Goal: Transaction & Acquisition: Purchase product/service

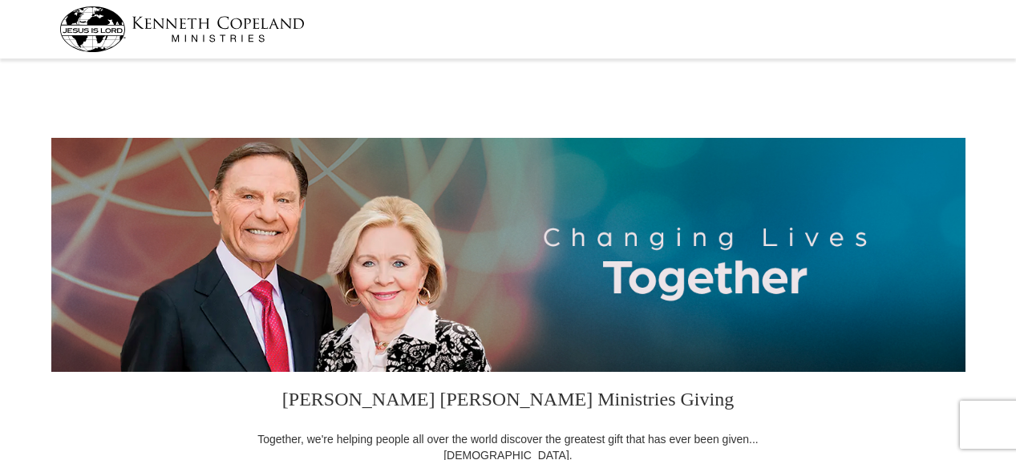
select select "IN"
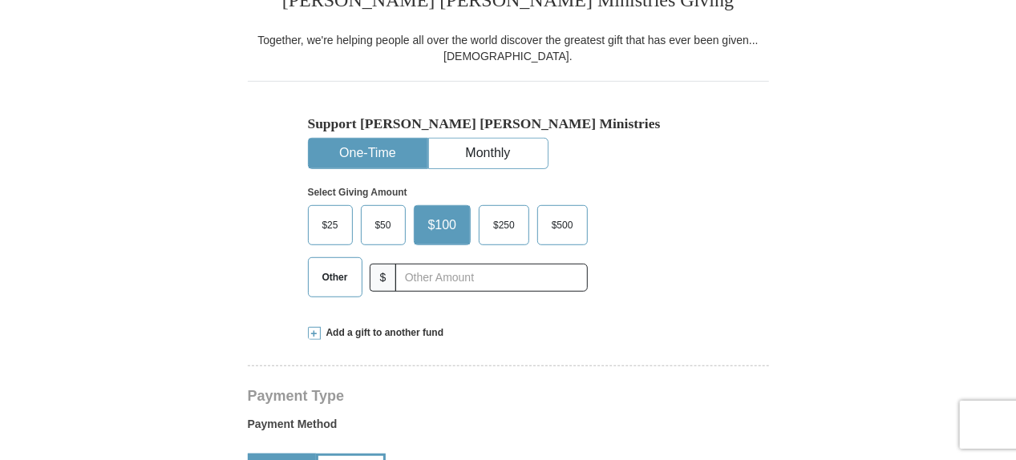
scroll to position [401, 0]
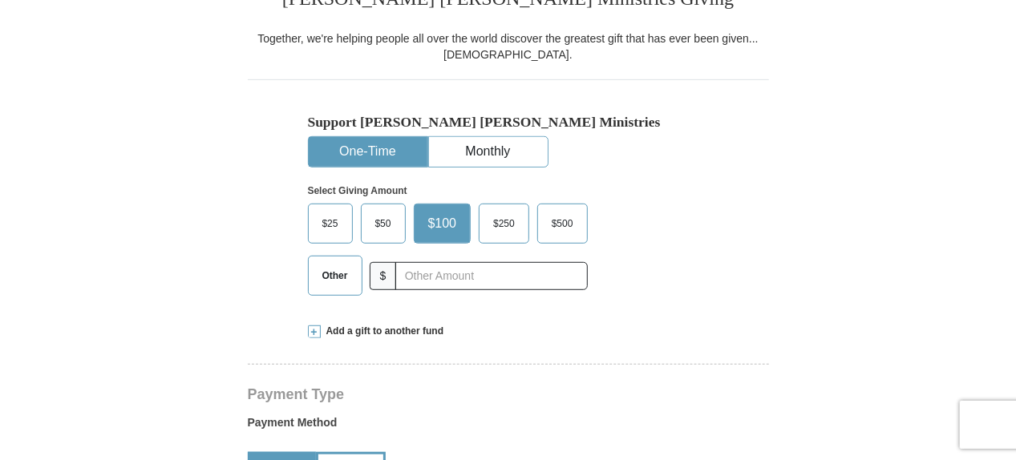
click at [391, 149] on button "One-Time" at bounding box center [368, 152] width 119 height 30
click at [334, 274] on span "Other" at bounding box center [335, 276] width 42 height 24
click at [0, 0] on input "Other" at bounding box center [0, 0] width 0 height 0
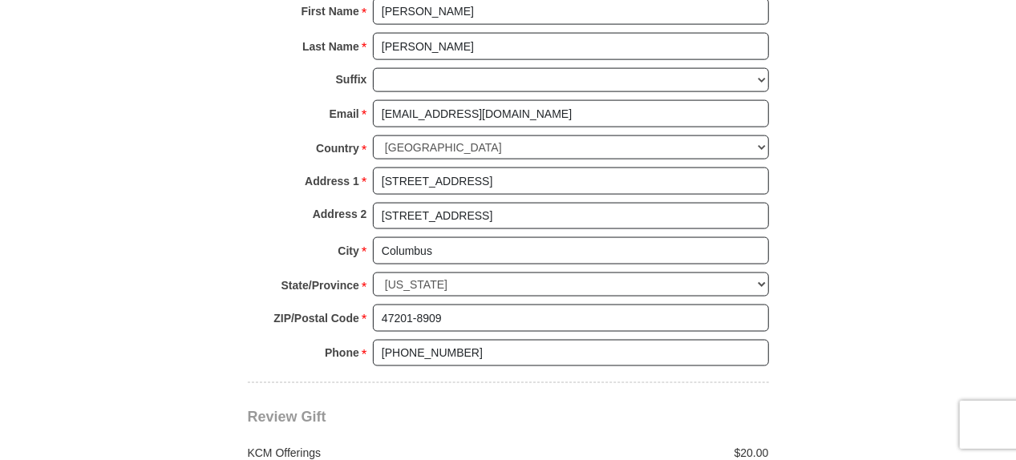
scroll to position [1444, 0]
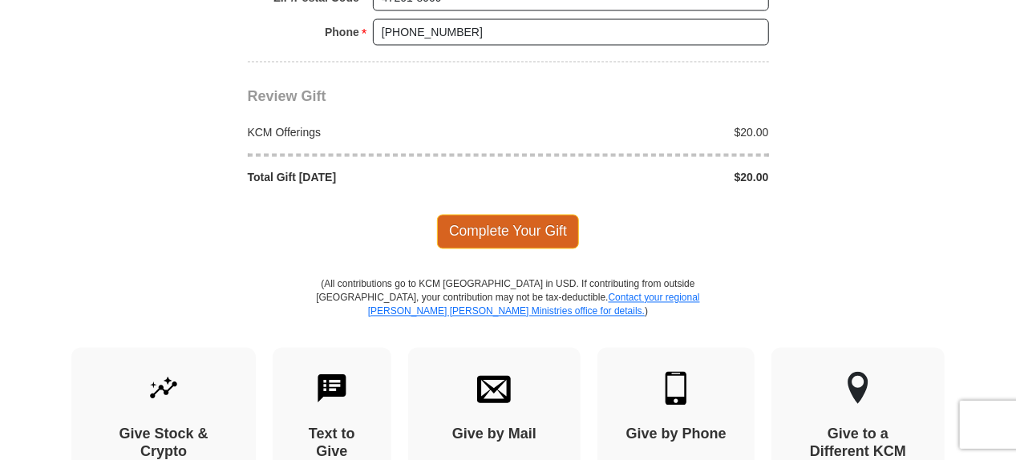
type input "20"
click at [531, 224] on span "Complete Your Gift" at bounding box center [508, 232] width 142 height 34
